Goal: Information Seeking & Learning: Learn about a topic

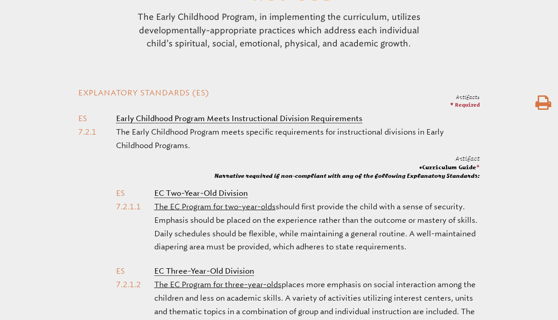
scroll to position [266, 0]
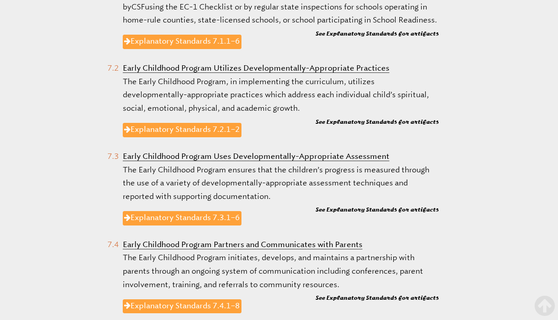
scroll to position [571, 0]
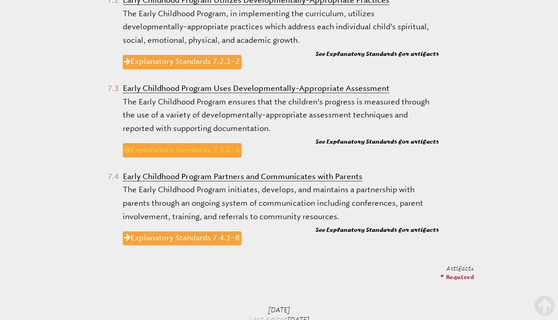
click at [200, 157] on link "Explanatory Standards 7.3.1–6" at bounding box center [182, 150] width 119 height 14
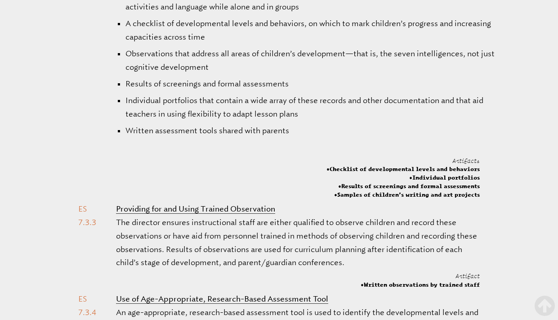
scroll to position [582, 0]
drag, startPoint x: 333, startPoint y: 179, endPoint x: 493, endPoint y: 200, distance: 161.4
click at [493, 200] on div "Artifacts * Required Continuous Student Assessment Continuous Student Assessmen…" at bounding box center [279, 143] width 558 height 732
click at [486, 200] on div "Artifacts * Required Continuous Student Assessment Continuous Student Assessmen…" at bounding box center [279, 143] width 558 height 732
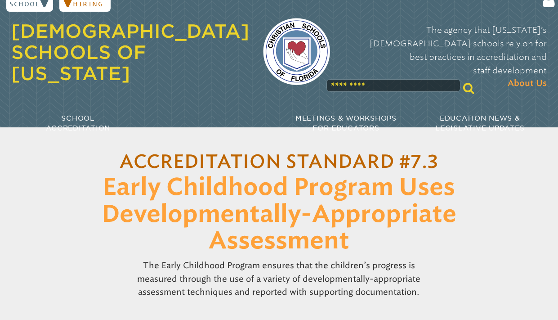
scroll to position [0, 0]
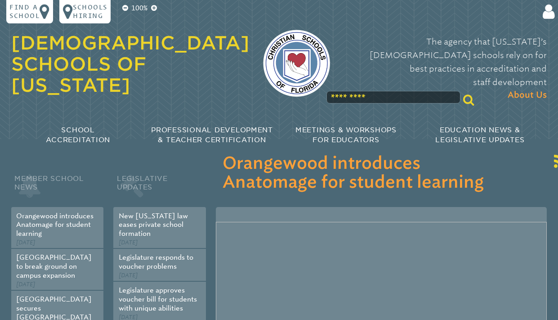
scroll to position [95, 0]
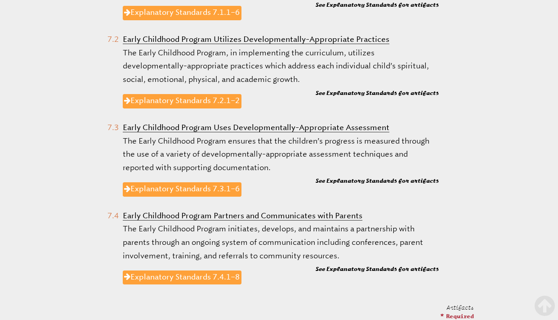
scroll to position [578, 0]
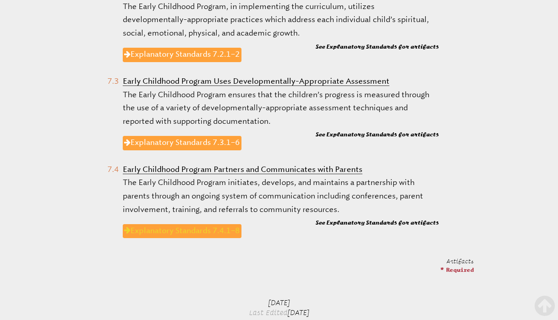
click at [192, 238] on link "Explanatory Standards 7.4.1–8" at bounding box center [182, 231] width 119 height 14
